Goal: Task Accomplishment & Management: Complete application form

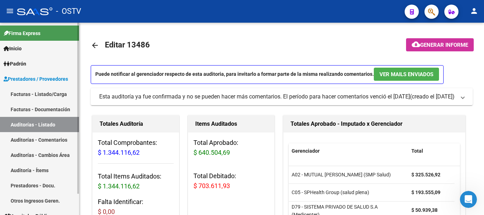
click at [24, 124] on link "Auditorías - Listado" at bounding box center [39, 124] width 79 height 15
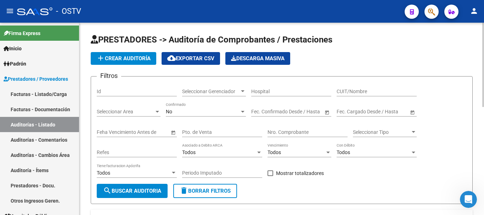
click at [132, 57] on span "add Crear Auditoría" at bounding box center [123, 58] width 54 height 6
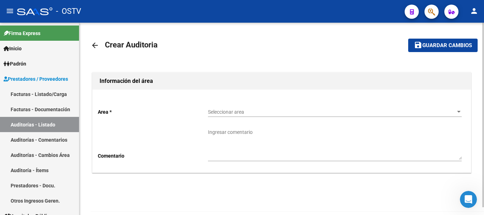
click at [274, 108] on div "Seleccionar area Seleccionar area" at bounding box center [335, 110] width 254 height 14
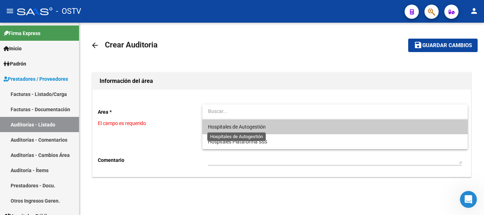
click at [248, 128] on span "Hospitales de Autogestión" at bounding box center [237, 127] width 58 height 6
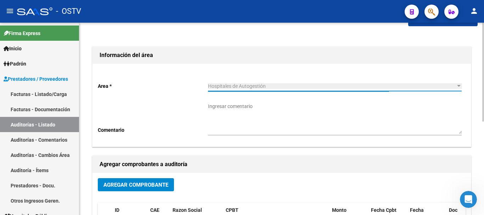
scroll to position [35, 0]
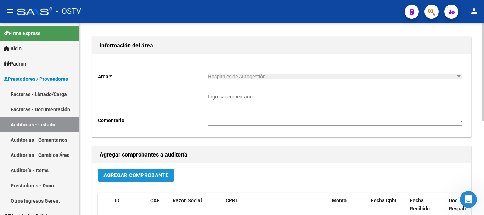
click at [153, 176] on span "Agregar Comprobante" at bounding box center [135, 175] width 65 height 6
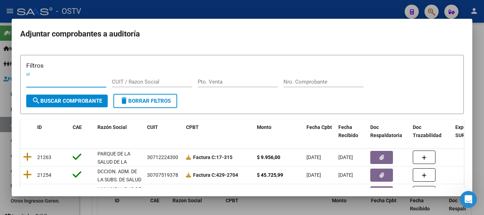
click at [329, 80] on input "Nro. Comprobante" at bounding box center [323, 82] width 80 height 6
paste input "8577"
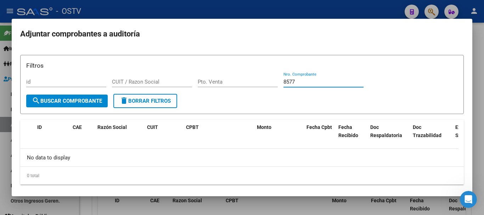
drag, startPoint x: 311, startPoint y: 82, endPoint x: 256, endPoint y: 87, distance: 55.2
click at [256, 87] on div "Filtros id CUIT / Razon Social Pto. Venta 8577 Nro. Comprobante" at bounding box center [241, 77] width 431 height 33
paste input "3250"
drag, startPoint x: 286, startPoint y: 85, endPoint x: 274, endPoint y: 89, distance: 12.0
click at [274, 89] on div "Filtros id CUIT / Razon Social Pto. Venta 3250 Nro. Comprobante" at bounding box center [241, 77] width 431 height 33
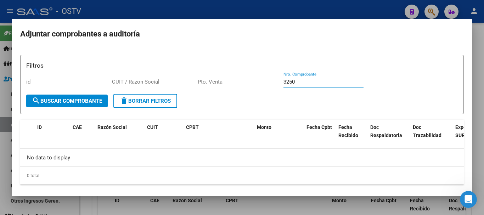
paste input "491"
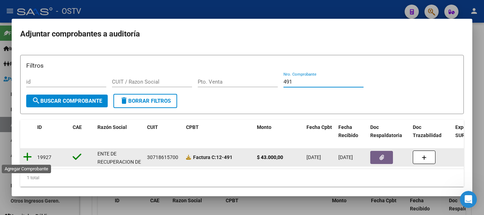
type input "491"
click at [29, 158] on icon at bounding box center [27, 157] width 9 height 10
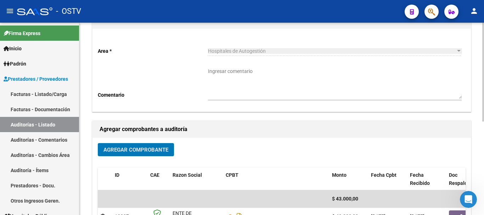
scroll to position [177, 0]
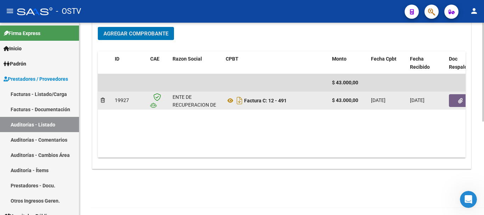
click at [459, 101] on icon "button" at bounding box center [460, 100] width 5 height 5
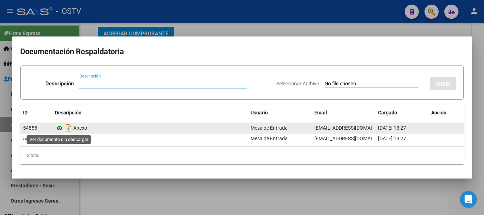
click at [60, 129] on icon at bounding box center [59, 128] width 9 height 9
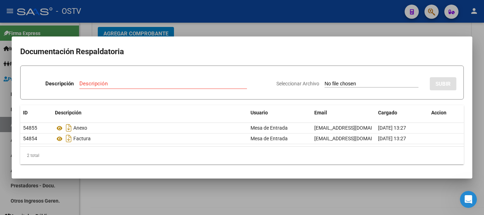
click at [222, 25] on div at bounding box center [242, 107] width 484 height 215
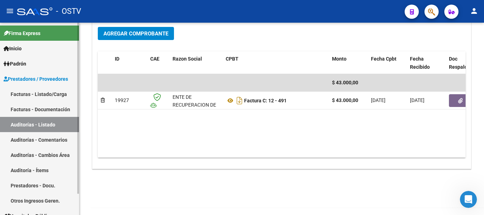
click at [33, 121] on link "Auditorías - Listado" at bounding box center [39, 124] width 79 height 15
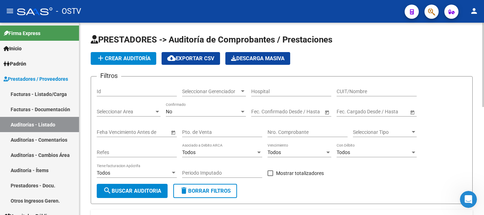
click at [142, 58] on span "add Crear Auditoría" at bounding box center [123, 58] width 54 height 6
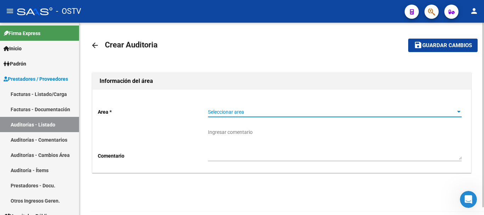
click at [248, 112] on span "Seleccionar area" at bounding box center [331, 112] width 247 height 6
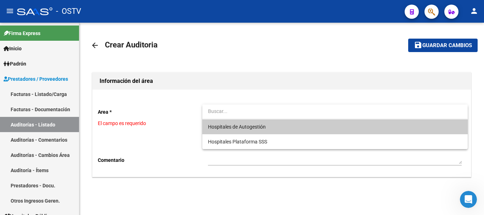
click at [223, 128] on span "Hospitales de Autogestión" at bounding box center [237, 127] width 58 height 6
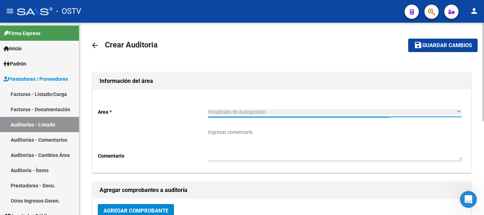
click at [138, 210] on span "Agregar Comprobante" at bounding box center [135, 211] width 65 height 6
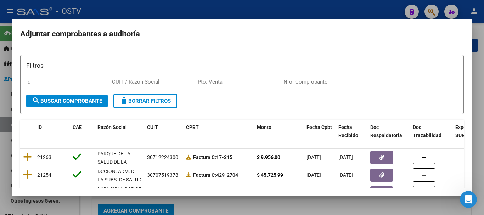
click at [300, 77] on div "Nro. Comprobante" at bounding box center [323, 82] width 80 height 11
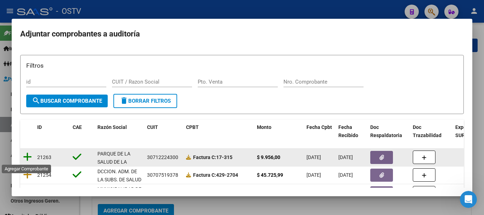
click at [27, 158] on icon at bounding box center [27, 157] width 9 height 10
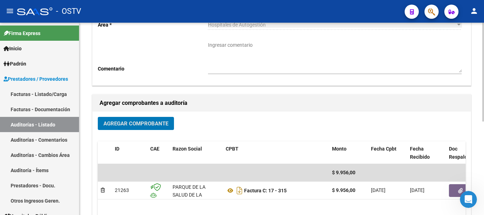
scroll to position [108, 0]
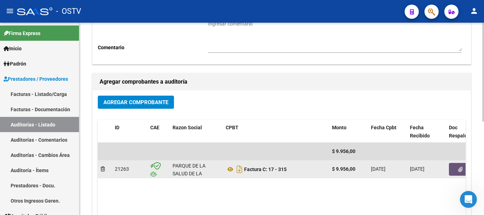
click at [459, 171] on icon "button" at bounding box center [460, 169] width 5 height 5
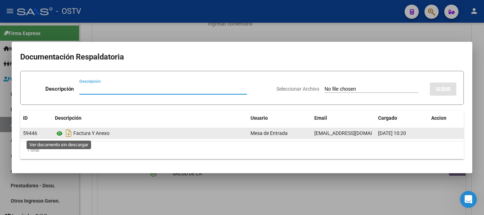
click at [56, 132] on icon at bounding box center [59, 133] width 9 height 9
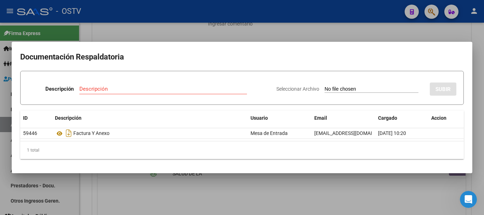
click at [261, 34] on div at bounding box center [242, 107] width 484 height 215
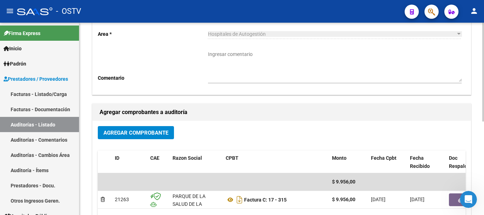
scroll to position [2, 0]
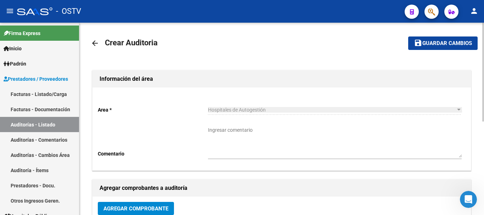
click at [96, 44] on mat-icon "arrow_back" at bounding box center [95, 43] width 9 height 9
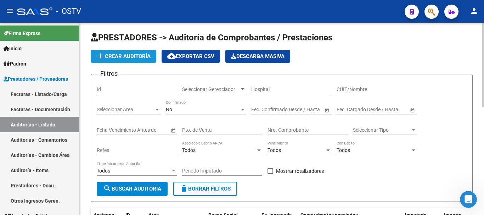
click at [139, 55] on span "add Crear Auditoría" at bounding box center [123, 56] width 54 height 6
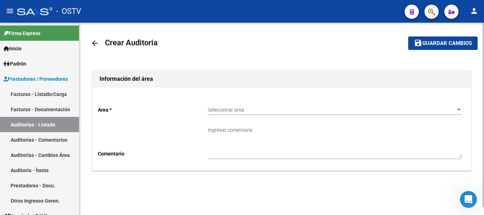
click at [225, 111] on span "Seleccionar area" at bounding box center [331, 110] width 247 height 6
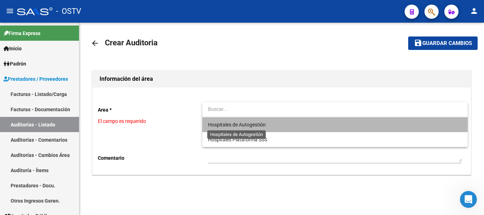
click at [225, 123] on span "Hospitales de Autogestión" at bounding box center [237, 125] width 58 height 6
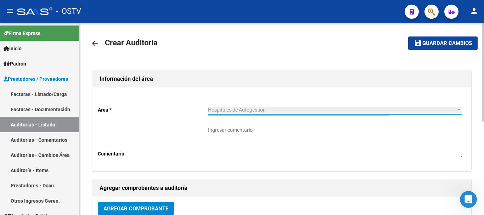
scroll to position [38, 0]
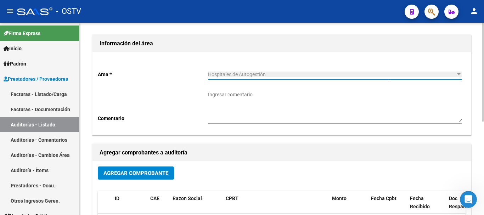
click at [152, 177] on button "Agregar Comprobante" at bounding box center [136, 172] width 76 height 13
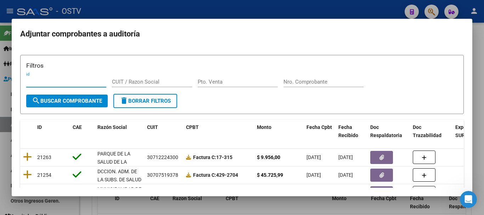
click at [333, 82] on input "Nro. Comprobante" at bounding box center [323, 82] width 80 height 6
paste input "491"
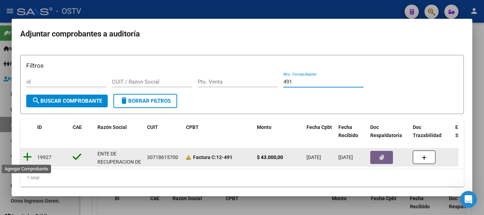
type input "491"
click at [28, 154] on icon at bounding box center [27, 157] width 9 height 10
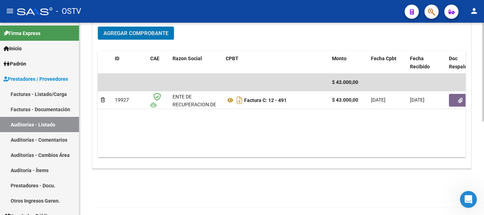
scroll to position [179, 0]
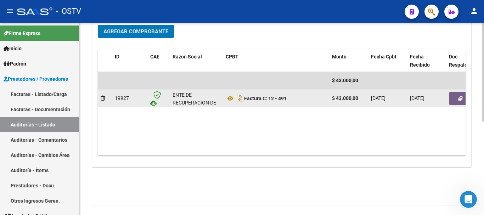
click at [463, 98] on button "button" at bounding box center [460, 98] width 23 height 13
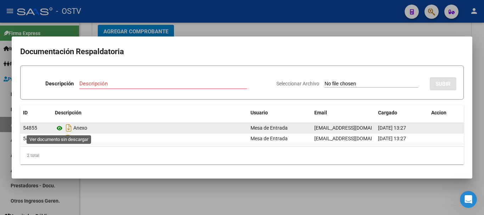
click at [59, 128] on icon at bounding box center [59, 128] width 9 height 9
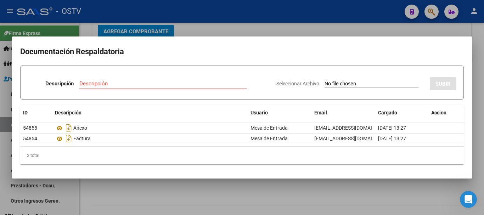
click at [384, 27] on div at bounding box center [242, 107] width 484 height 215
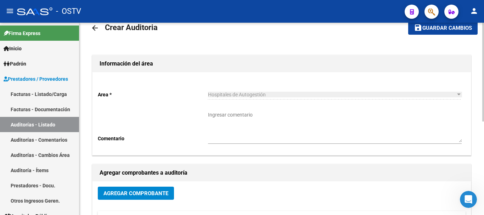
scroll to position [0, 0]
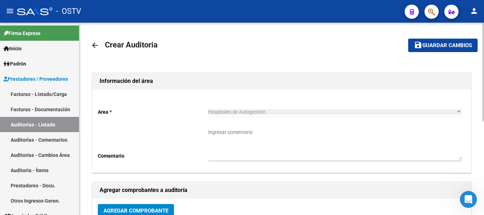
click at [450, 49] on button "save Guardar cambios" at bounding box center [442, 45] width 69 height 13
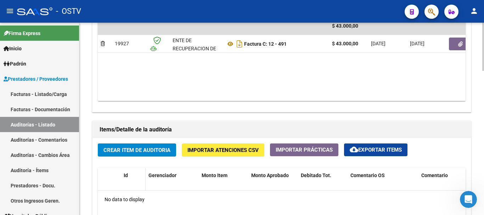
scroll to position [425, 0]
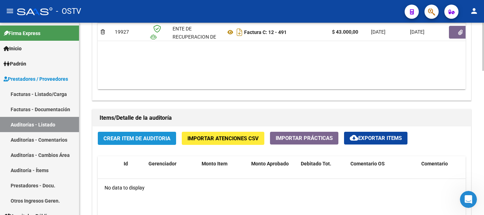
click at [159, 141] on span "Crear Item de Auditoria" at bounding box center [136, 138] width 67 height 6
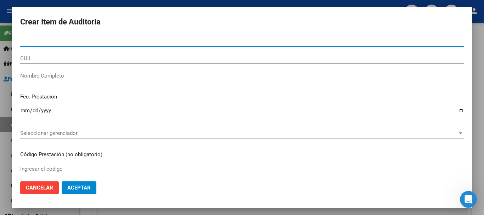
paste input "30964541"
type input "30964541"
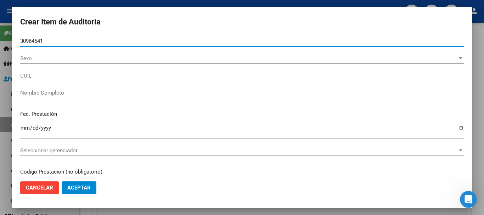
type input "27309645419"
type input "[PERSON_NAME] -"
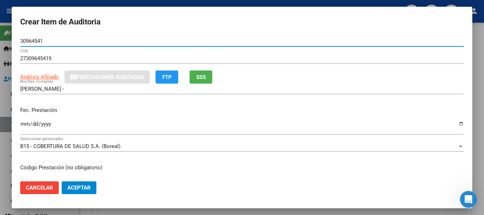
type input "30964541"
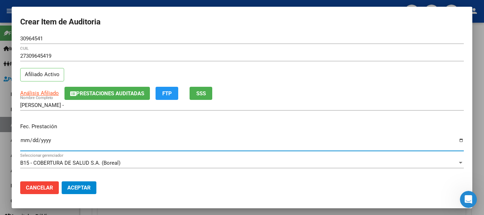
scroll to position [0, 0]
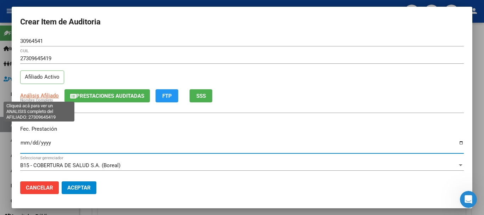
click at [30, 94] on span "Análisis Afiliado" at bounding box center [39, 95] width 39 height 6
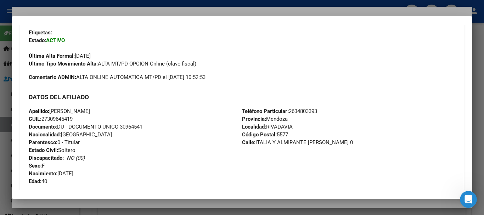
scroll to position [35, 0]
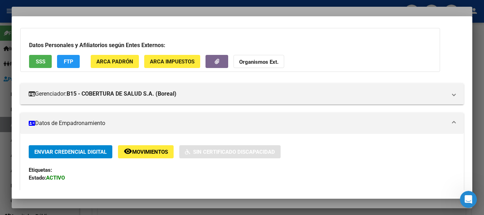
drag, startPoint x: 151, startPoint y: 11, endPoint x: 151, endPoint y: 7, distance: 3.6
click at [151, 7] on div at bounding box center [242, 107] width 484 height 215
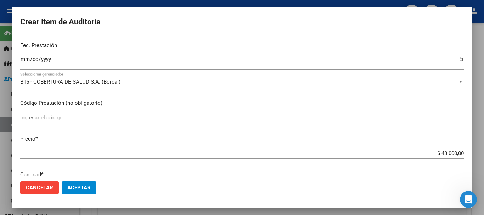
scroll to position [142, 0]
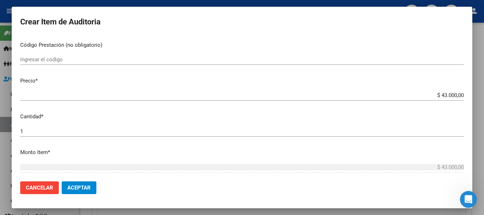
click at [451, 97] on input "$ 43.000,00" at bounding box center [241, 95] width 443 height 6
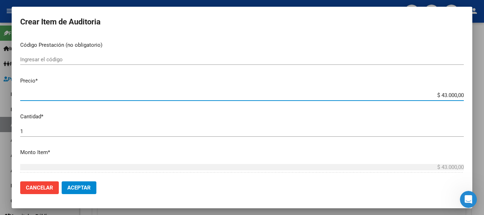
click at [451, 97] on input "$ 43.000,00" at bounding box center [241, 95] width 443 height 6
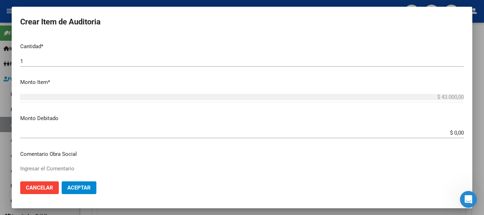
scroll to position [213, 0]
click at [457, 131] on input "$ 0,00" at bounding box center [241, 132] width 443 height 6
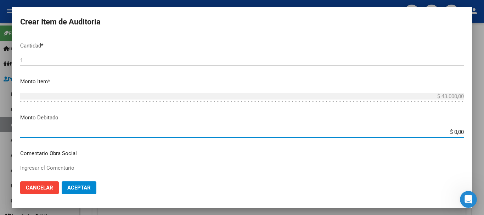
click at [457, 131] on input "$ 0,00" at bounding box center [241, 132] width 443 height 6
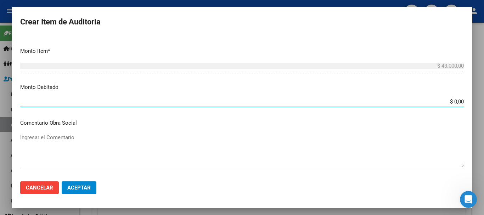
scroll to position [283, 0]
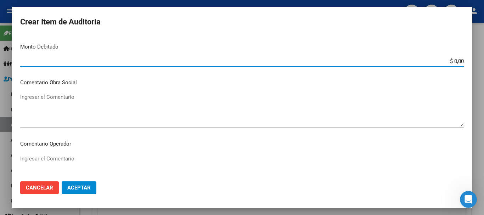
click at [49, 165] on textarea "Ingresar el Comentario" at bounding box center [241, 171] width 443 height 33
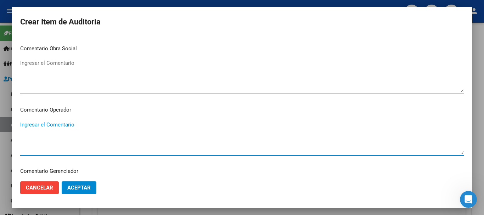
scroll to position [319, 0]
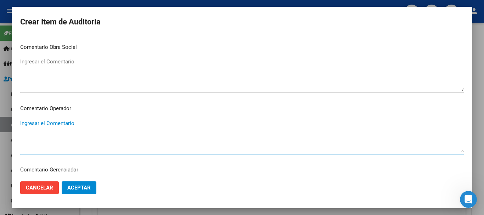
type textarea "a"
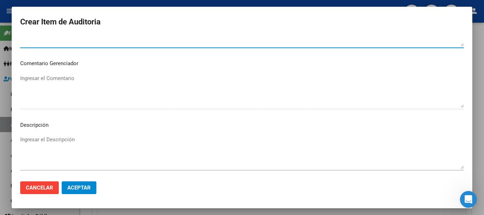
scroll to position [461, 0]
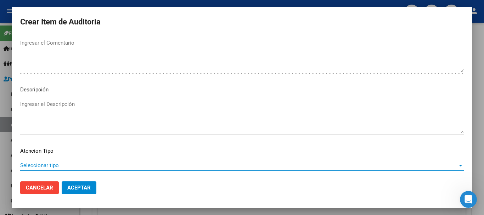
click at [60, 163] on span "Seleccionar tipo" at bounding box center [238, 165] width 437 height 6
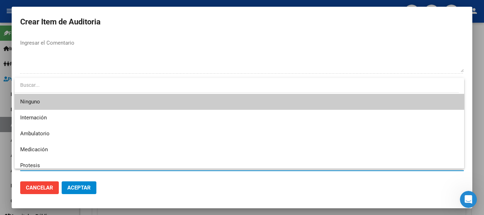
click at [153, 53] on div at bounding box center [242, 107] width 484 height 215
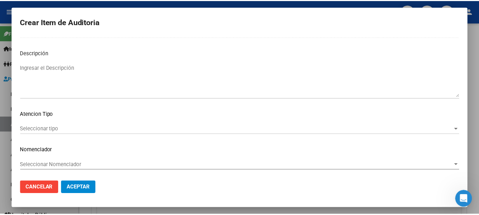
scroll to position [498, 0]
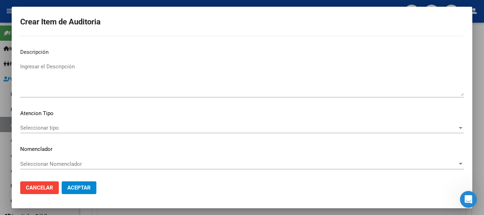
click at [477, 7] on div at bounding box center [242, 107] width 484 height 215
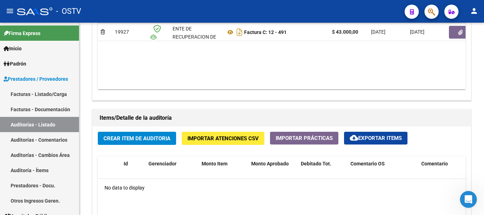
click at [474, 13] on mat-icon "person" at bounding box center [474, 11] width 9 height 9
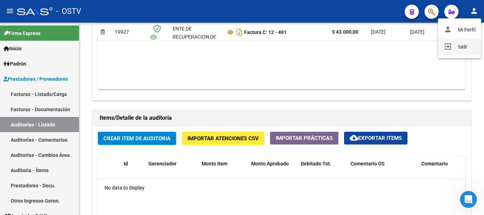
click at [458, 45] on button "exit_to_app Salir" at bounding box center [459, 46] width 43 height 17
